Goal: Task Accomplishment & Management: Use online tool/utility

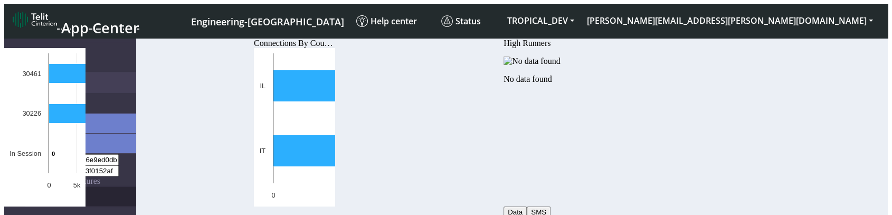
click at [53, 186] on link "eUICCs" at bounding box center [80, 196] width 111 height 20
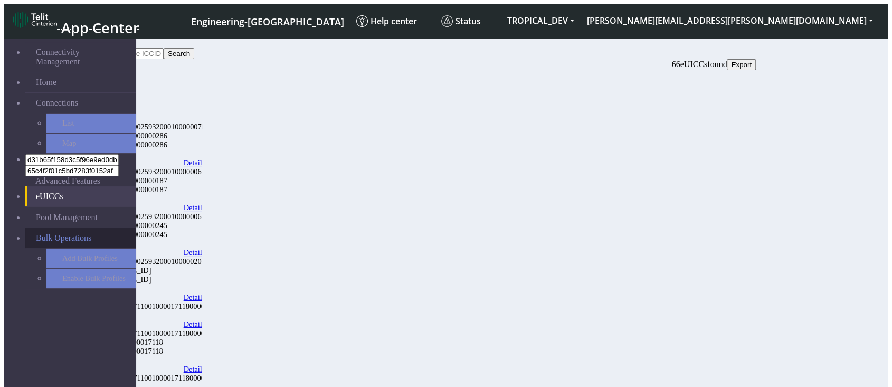
click at [62, 214] on link "Bulk Operations" at bounding box center [80, 238] width 111 height 20
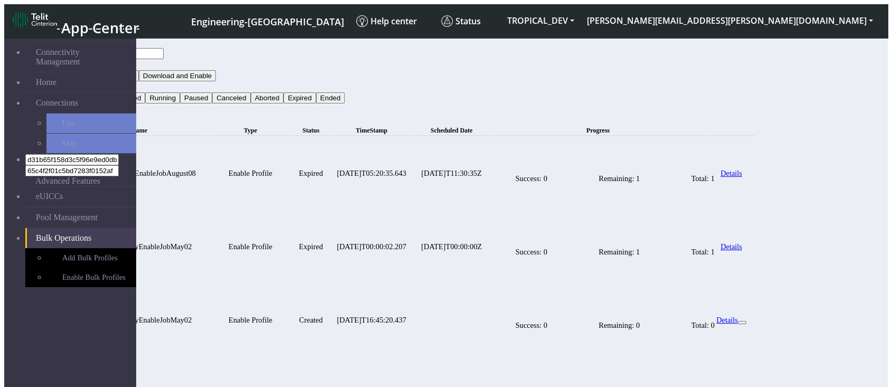
click at [328, 153] on td "Expired" at bounding box center [311, 173] width 35 height 72
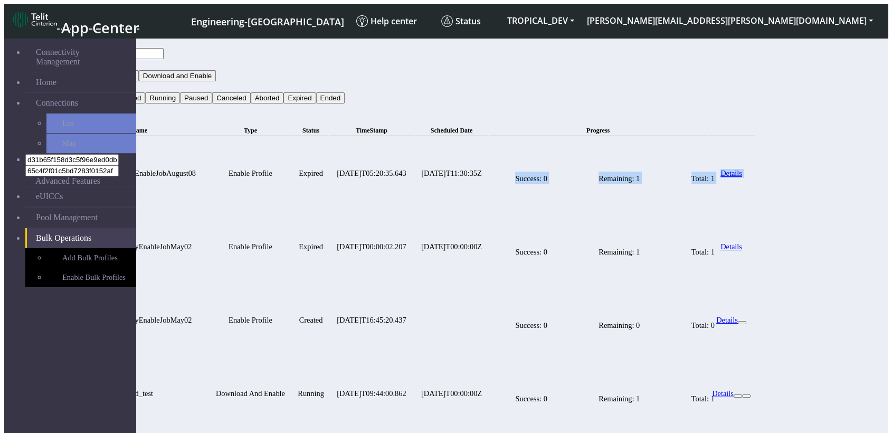
drag, startPoint x: 793, startPoint y: 155, endPoint x: 608, endPoint y: 153, distance: 184.8
click at [608, 153] on tr "TestConnectivityEnableJobAugust08 Enable Profile Expired 2025-08-12T05:20:35.64…" at bounding box center [413, 173] width 684 height 72
click at [600, 161] on td "Success: 0 Remaining: 1 Total: 1" at bounding box center [597, 173] width 217 height 72
click at [685, 162] on td "Success: 0 Remaining: 1 Total: 1" at bounding box center [597, 173] width 217 height 72
drag, startPoint x: 595, startPoint y: 152, endPoint x: 803, endPoint y: 138, distance: 208.0
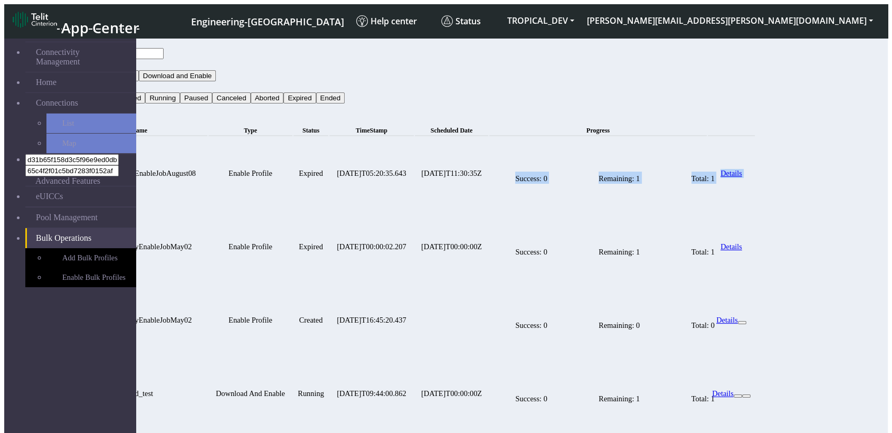
click at [755, 138] on tr "TestConnectivityEnableJobAugust08 Enable Profile Expired 2025-08-12T05:20:35.64…" at bounding box center [413, 173] width 684 height 72
click at [706, 146] on td "Success: 0 Remaining: 1 Total: 1" at bounding box center [597, 173] width 217 height 72
click at [740, 153] on div "Success: 0 Remaining: 1 Total: 1" at bounding box center [615, 177] width 250 height 63
drag, startPoint x: 784, startPoint y: 153, endPoint x: 729, endPoint y: 157, distance: 54.5
click at [706, 155] on td "Success: 0 Remaining: 1 Total: 1" at bounding box center [597, 173] width 217 height 72
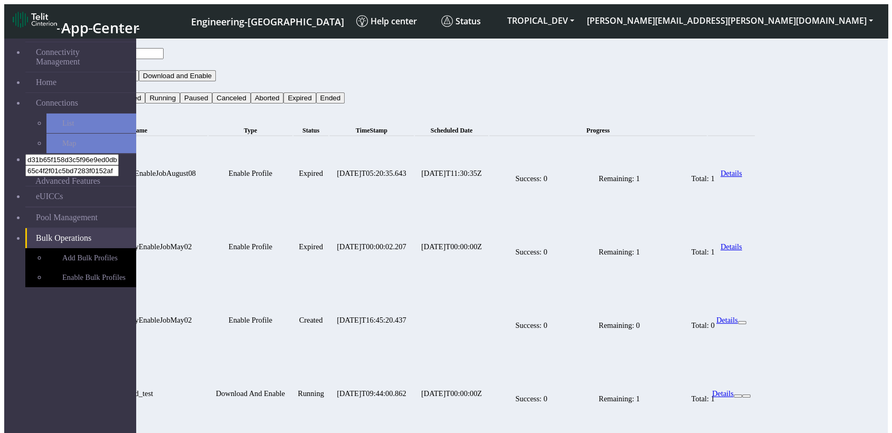
click at [706, 157] on td "Success: 0 Remaining: 1 Total: 1" at bounding box center [597, 173] width 217 height 72
click at [740, 152] on div "Success: 0 Remaining: 1 Total: 1" at bounding box center [615, 177] width 250 height 63
drag, startPoint x: 779, startPoint y: 152, endPoint x: 773, endPoint y: 152, distance: 6.3
click at [740, 152] on div "Success: 0 Remaining: 1 Total: 1" at bounding box center [615, 177] width 250 height 63
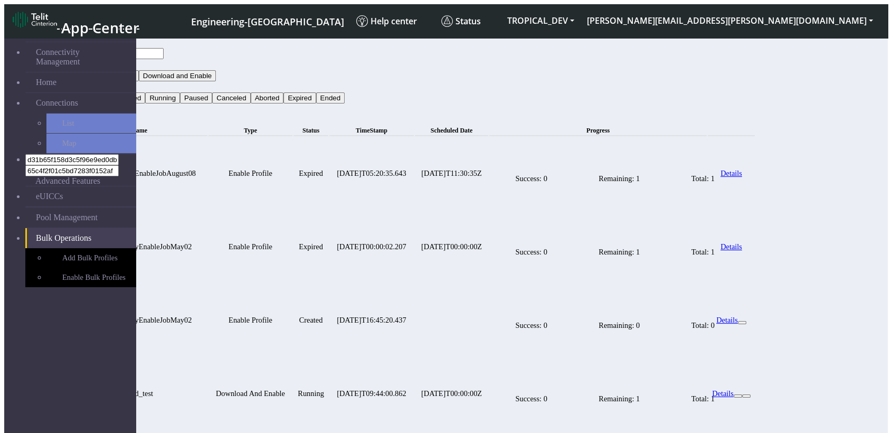
click at [650, 149] on div "Success: 0 Remaining: 1 Total: 1" at bounding box center [615, 177] width 250 height 63
drag, startPoint x: 635, startPoint y: 131, endPoint x: 690, endPoint y: 131, distance: 54.4
click at [104, 207] on link "Pool Management" at bounding box center [80, 217] width 111 height 20
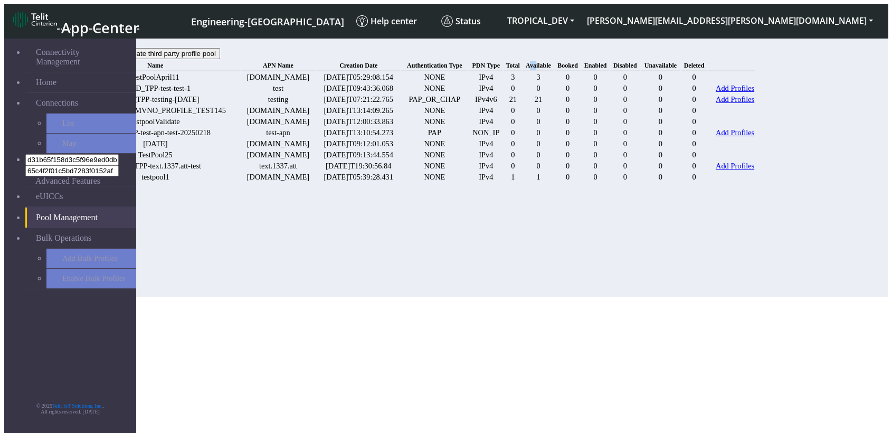
drag, startPoint x: 586, startPoint y: 79, endPoint x: 600, endPoint y: 79, distance: 13.7
click at [554, 71] on th "Available" at bounding box center [538, 65] width 31 height 11
click at [607, 69] on span "Enabled" at bounding box center [595, 65] width 23 height 7
click at [87, 214] on link "Bulk Operations" at bounding box center [80, 238] width 111 height 20
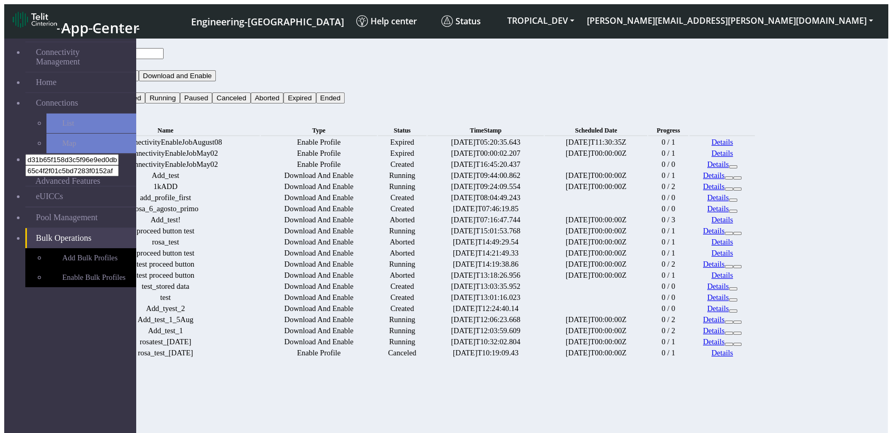
drag, startPoint x: 748, startPoint y: 125, endPoint x: 726, endPoint y: 127, distance: 21.2
click at [688, 137] on td "0 / 1" at bounding box center [668, 142] width 40 height 10
click at [688, 169] on td "0 / 0" at bounding box center [668, 164] width 40 height 10
drag, startPoint x: 752, startPoint y: 153, endPoint x: 694, endPoint y: 151, distance: 58.6
click at [694, 151] on tr "TestConnectivityEnableJobMay02 Enable Profile Expired 2025-08-12T00:00:02.207 2…" at bounding box center [413, 153] width 684 height 10
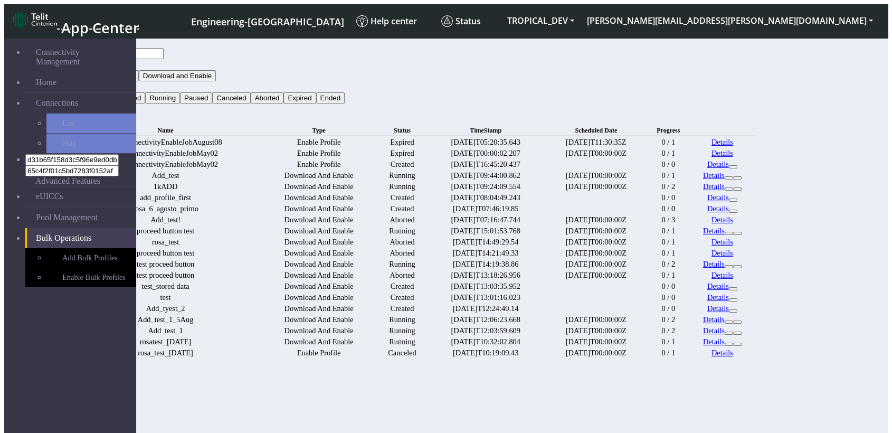
click at [755, 158] on td "Details" at bounding box center [722, 153] width 65 height 10
drag, startPoint x: 748, startPoint y: 157, endPoint x: 710, endPoint y: 157, distance: 37.5
click at [710, 157] on tr "TestConnectivityEnableJobMay02 Enable Profile Expired 2025-08-12T00:00:02.207 2…" at bounding box center [413, 153] width 684 height 10
click at [688, 137] on td "0 / 1" at bounding box center [668, 142] width 40 height 10
click at [688, 192] on td "0 / 2" at bounding box center [668, 187] width 40 height 10
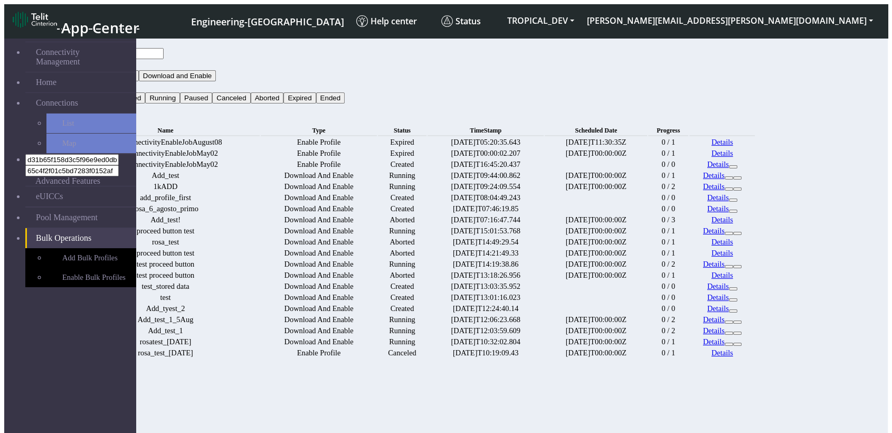
click at [94, 59] on button "Type" at bounding box center [82, 64] width 24 height 11
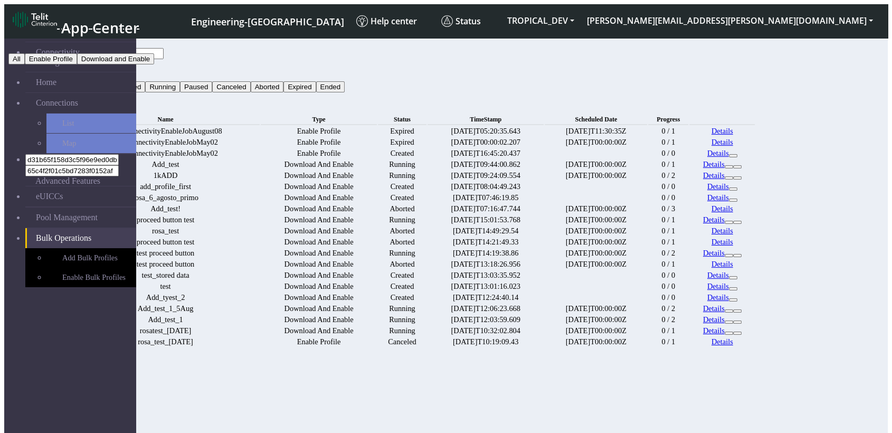
click at [99, 70] on button "Status" at bounding box center [84, 75] width 29 height 11
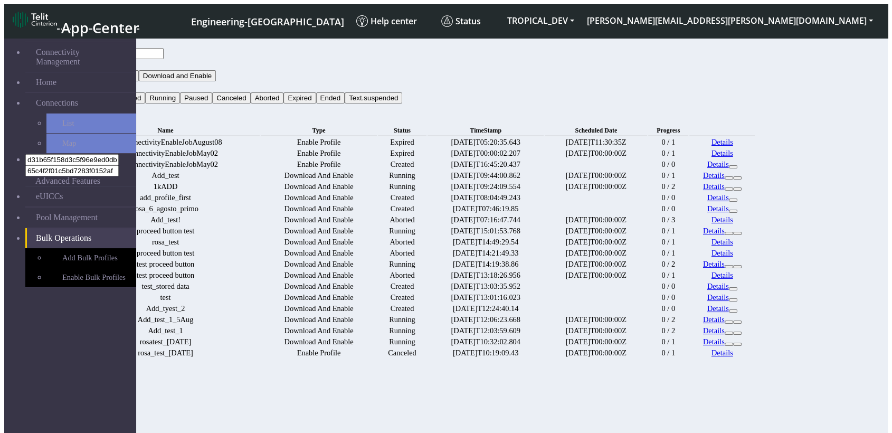
click at [99, 81] on button "Status" at bounding box center [84, 86] width 29 height 11
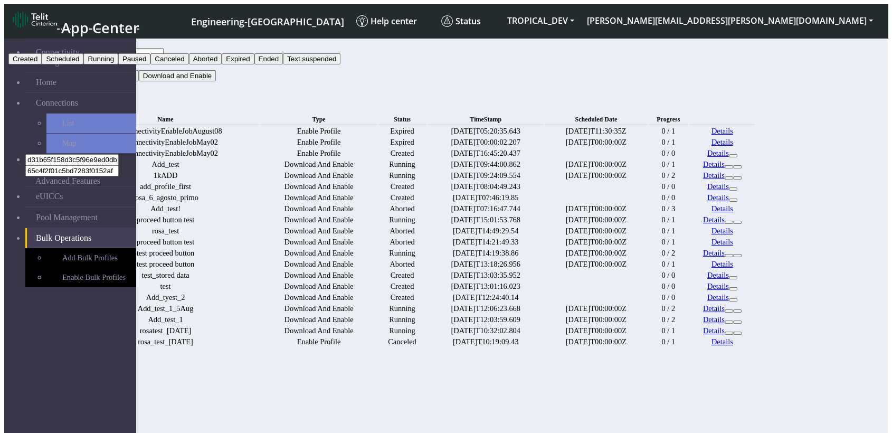
click at [341, 64] on button "Text.suspended" at bounding box center [312, 58] width 58 height 11
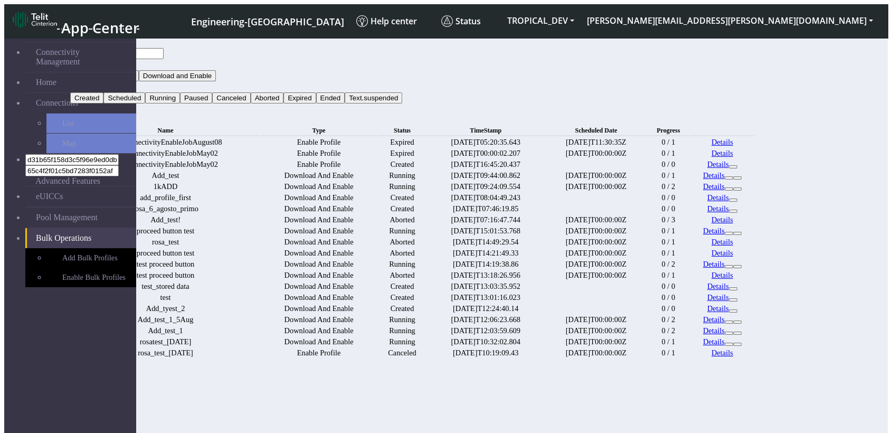
click at [101, 103] on button "Search" at bounding box center [85, 108] width 31 height 11
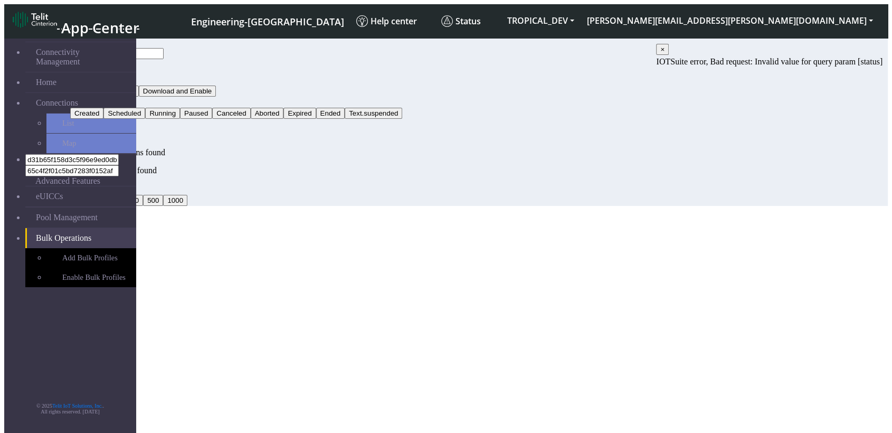
click at [438, 206] on div "20 20 50 100 200 500 1000" at bounding box center [413, 195] width 686 height 22
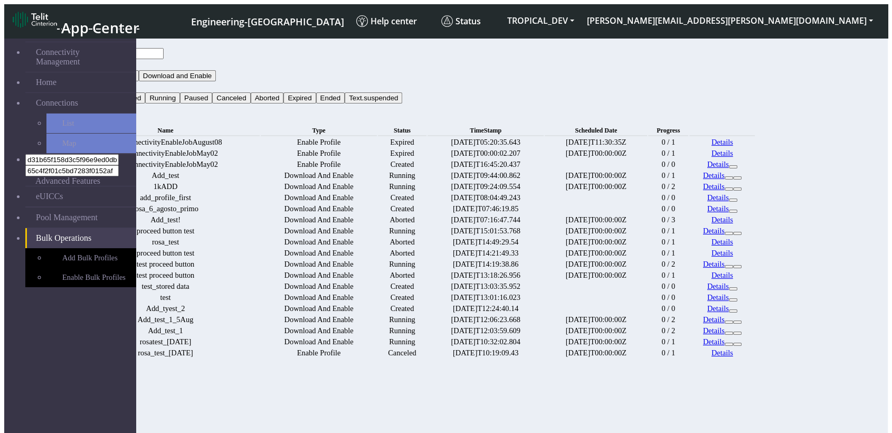
click at [99, 81] on button "Status" at bounding box center [84, 86] width 29 height 11
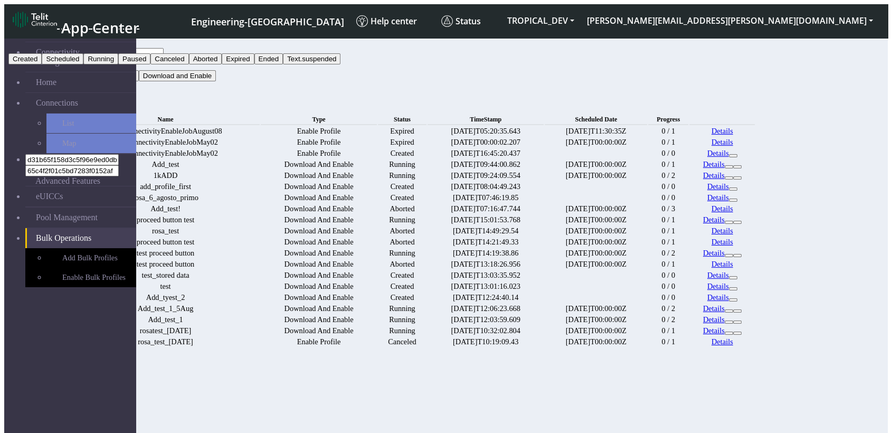
click at [341, 64] on button "Text.suspended" at bounding box center [312, 58] width 58 height 11
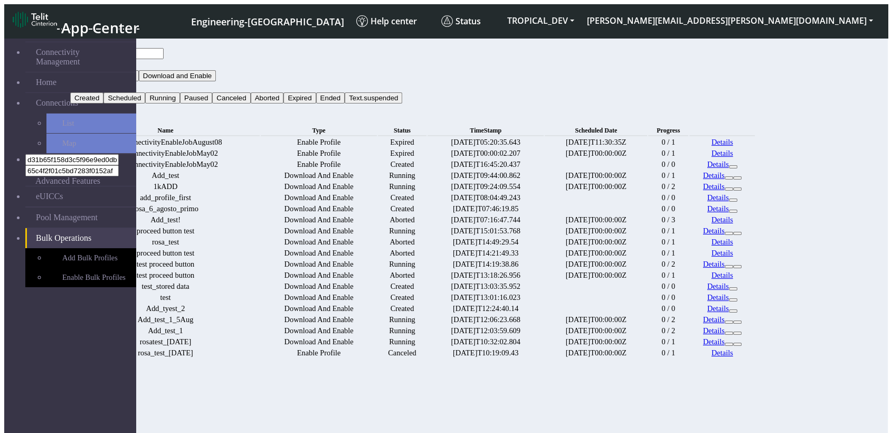
click at [101, 103] on button "Search" at bounding box center [85, 108] width 31 height 11
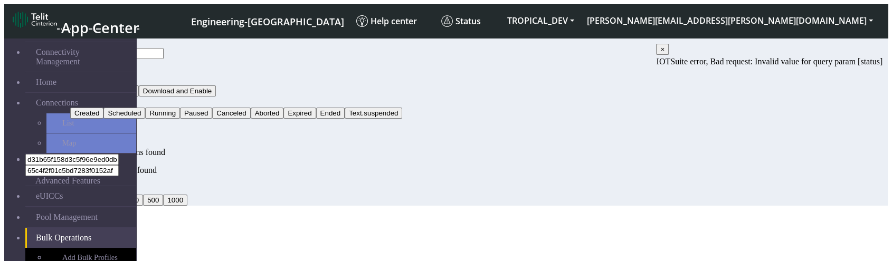
click at [669, 51] on button "×" at bounding box center [662, 49] width 13 height 11
click at [101, 119] on button "Search" at bounding box center [85, 124] width 31 height 11
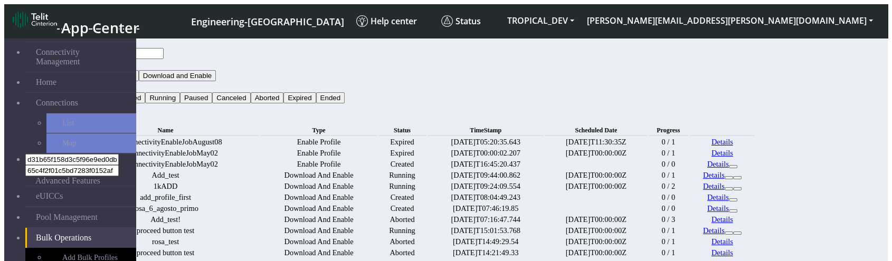
click at [99, 81] on button "Status" at bounding box center [84, 86] width 29 height 11
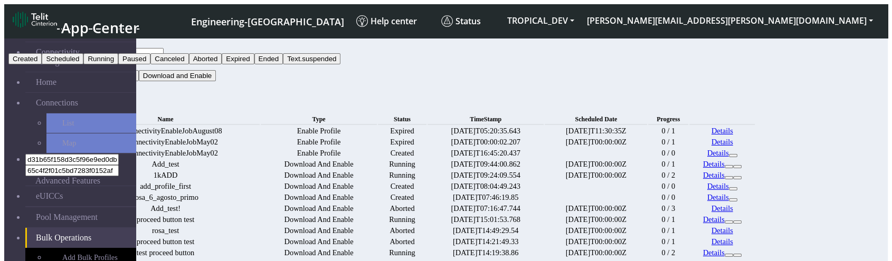
click at [341, 64] on button "Text.suspended" at bounding box center [312, 58] width 58 height 11
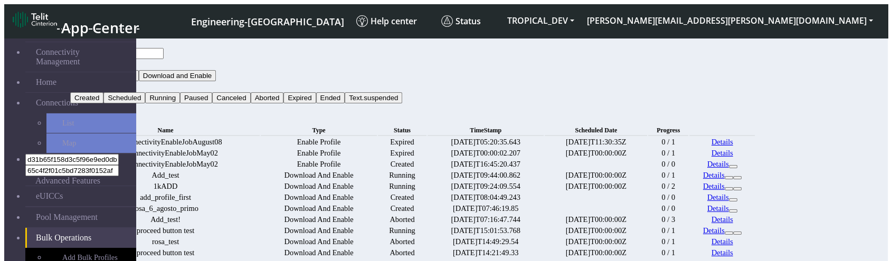
click at [101, 103] on button "Search" at bounding box center [85, 108] width 31 height 11
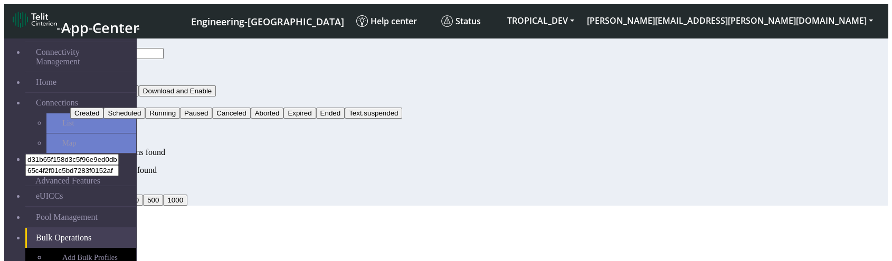
drag, startPoint x: 401, startPoint y: 189, endPoint x: 392, endPoint y: 256, distance: 67.7
click at [403, 157] on p at bounding box center [413, 153] width 686 height 10
